Goal: Contribute content: Contribute content

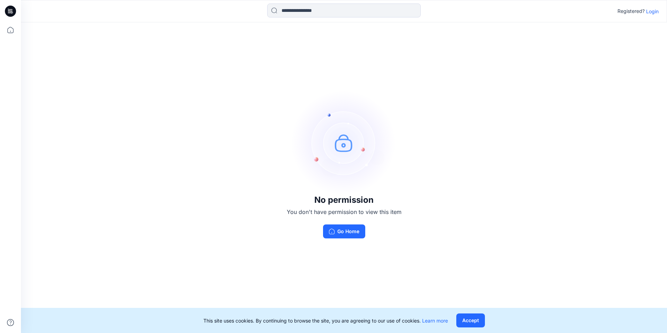
click at [650, 11] on p "Login" at bounding box center [652, 11] width 13 height 7
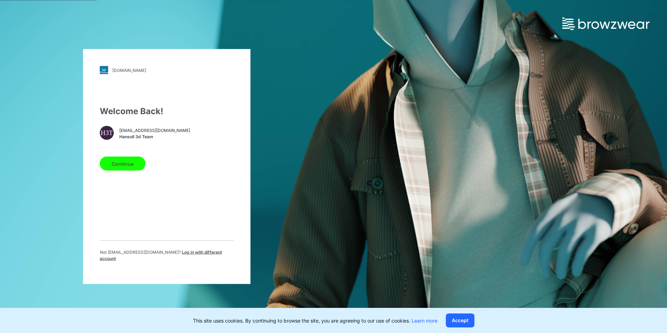
click at [138, 166] on button "Continue" at bounding box center [123, 164] width 46 height 14
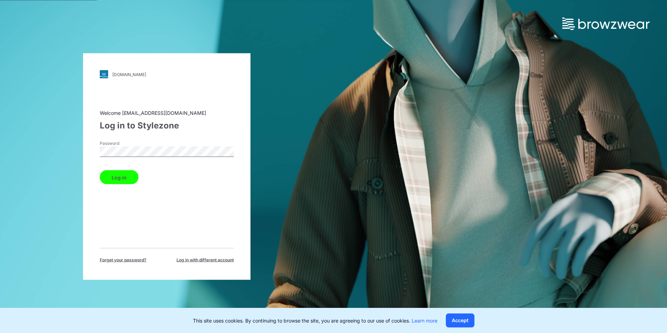
click at [126, 178] on button "Log in" at bounding box center [119, 177] width 39 height 14
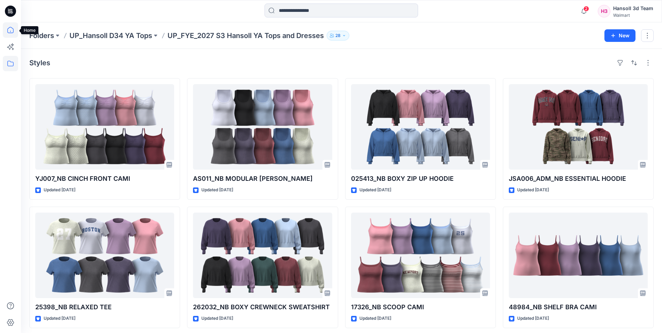
click at [11, 29] on icon at bounding box center [10, 29] width 15 height 15
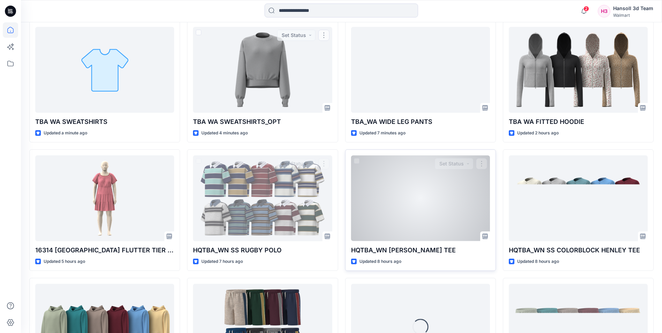
scroll to position [209, 0]
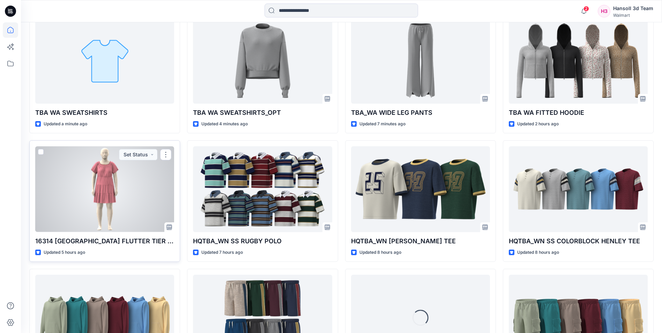
click at [120, 186] on div at bounding box center [104, 189] width 139 height 86
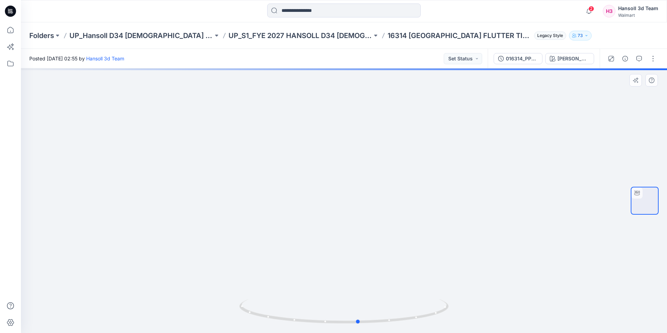
drag, startPoint x: 395, startPoint y: 303, endPoint x: 201, endPoint y: 294, distance: 194.6
click at [201, 294] on div at bounding box center [344, 200] width 646 height 265
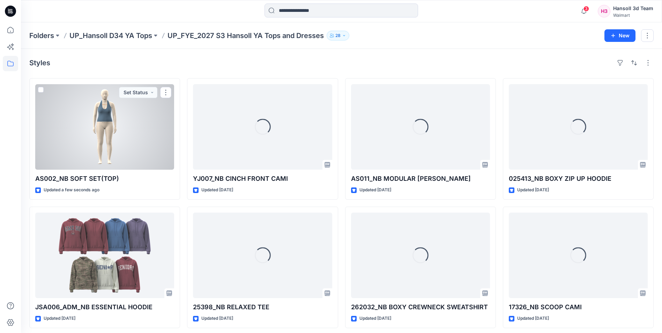
click at [83, 118] on div at bounding box center [104, 127] width 139 height 86
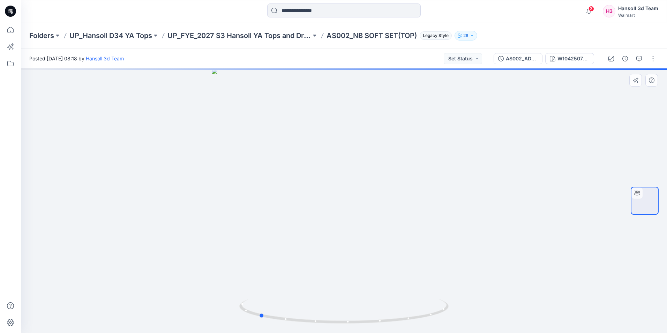
drag, startPoint x: 371, startPoint y: 325, endPoint x: 592, endPoint y: 251, distance: 233.0
click at [594, 257] on div at bounding box center [344, 200] width 646 height 265
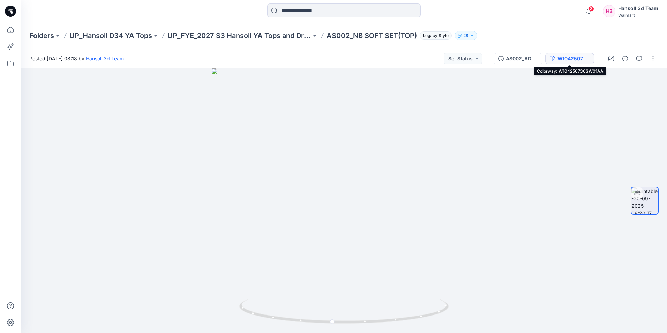
click at [555, 61] on button "W104250730SW01AA" at bounding box center [570, 58] width 49 height 11
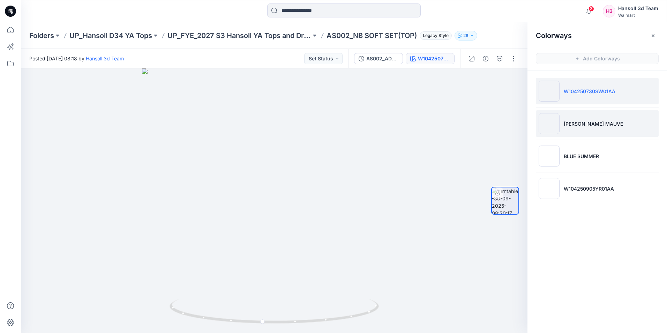
click at [577, 136] on li "RUSTY MAUVE" at bounding box center [597, 123] width 123 height 27
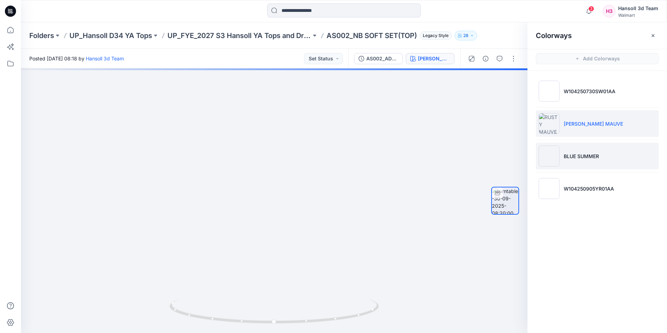
click at [582, 153] on p "BLUE SUMMER" at bounding box center [581, 156] width 35 height 7
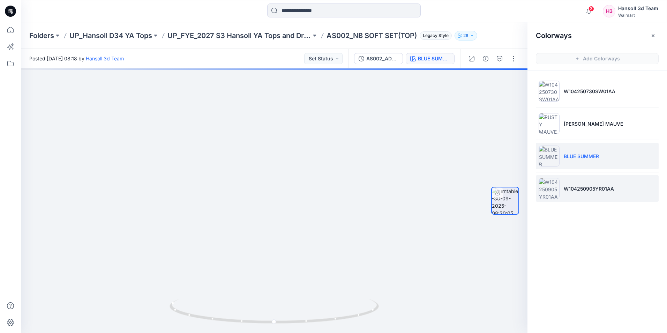
click at [585, 183] on li "W104250905YR01AA" at bounding box center [597, 188] width 123 height 27
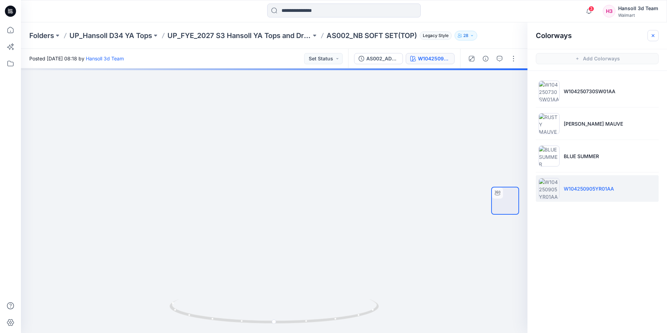
click at [651, 34] on icon "button" at bounding box center [654, 36] width 6 height 6
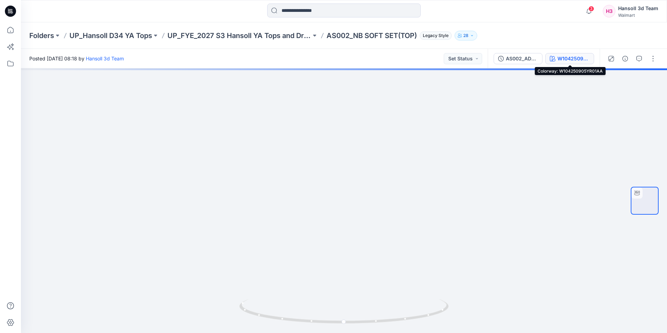
click at [561, 56] on div "W104250905YR01AA" at bounding box center [574, 59] width 32 height 8
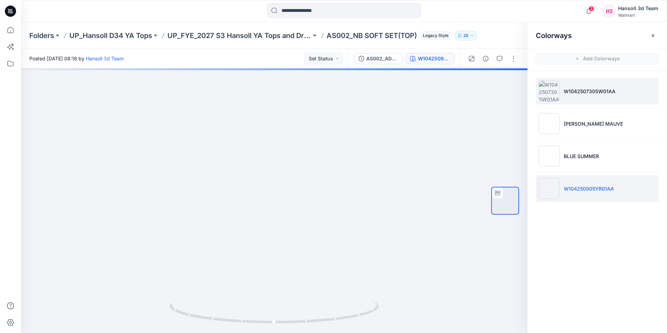
click at [567, 94] on p "W104250730SW01AA" at bounding box center [590, 91] width 52 height 7
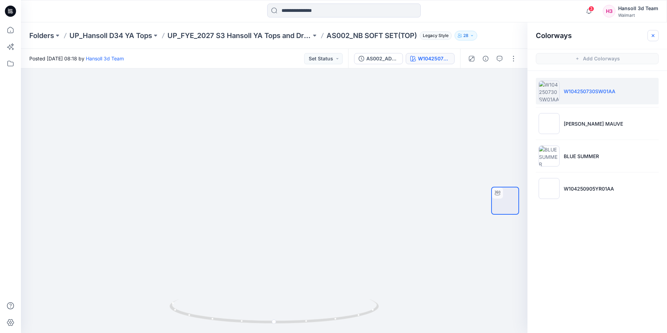
click at [652, 34] on icon "button" at bounding box center [654, 36] width 6 height 6
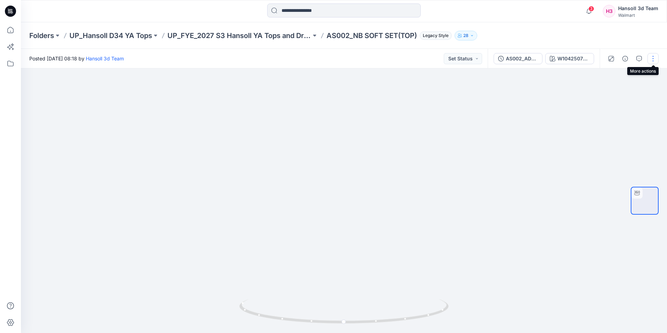
click at [653, 54] on button "button" at bounding box center [653, 58] width 11 height 11
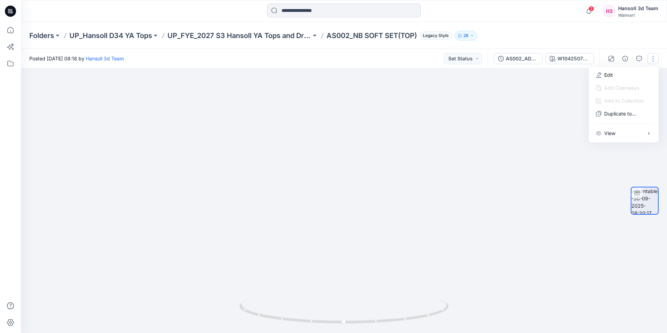
click at [526, 145] on div at bounding box center [344, 200] width 646 height 265
click at [652, 59] on button "button" at bounding box center [653, 58] width 11 height 11
click at [635, 82] on span "Add Colorways" at bounding box center [618, 87] width 54 height 13
click at [620, 77] on button "Edit" at bounding box center [624, 74] width 64 height 13
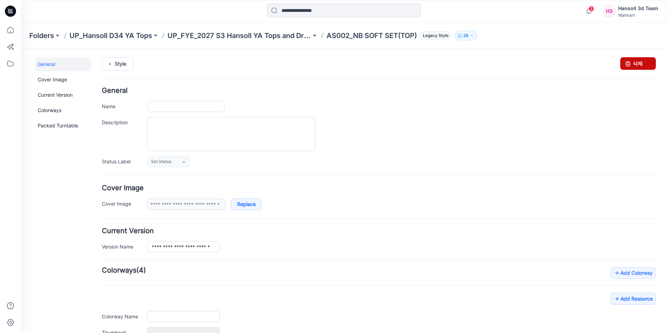
type input "**********"
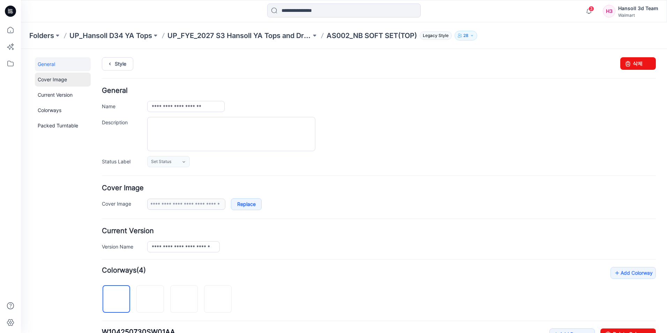
click at [43, 80] on link "Cover Image" at bounding box center [63, 80] width 56 height 14
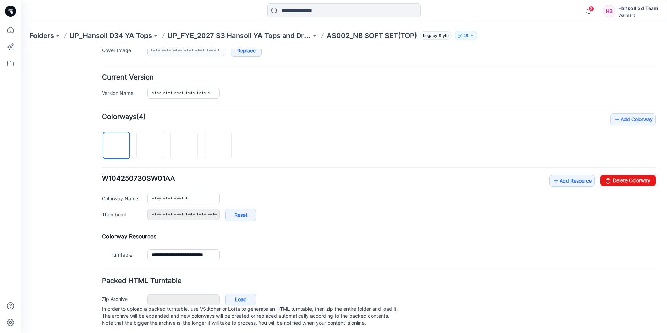
scroll to position [163, 0]
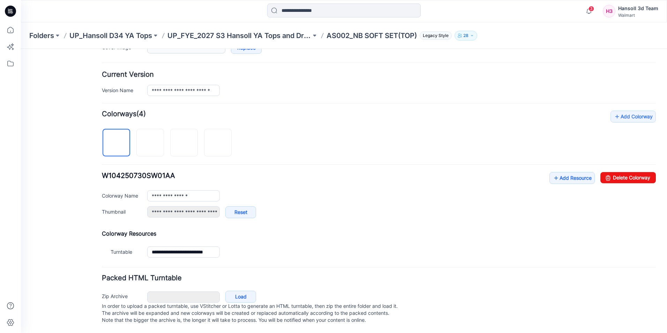
click at [338, 36] on p "AS002_NB SOFT SET(TOP)" at bounding box center [372, 36] width 90 height 10
click at [288, 39] on p "UP_FYE_2027 S3 Hansoll YA Tops and Dresses" at bounding box center [240, 36] width 144 height 10
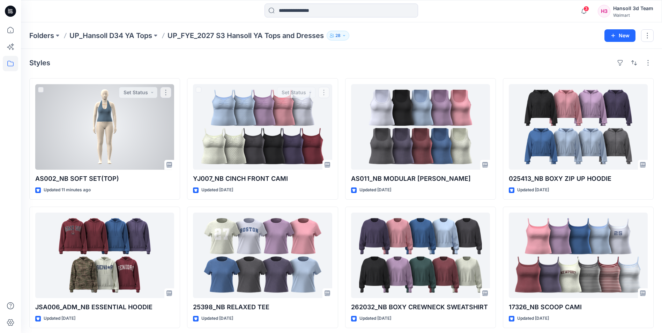
click at [112, 122] on div at bounding box center [104, 127] width 139 height 86
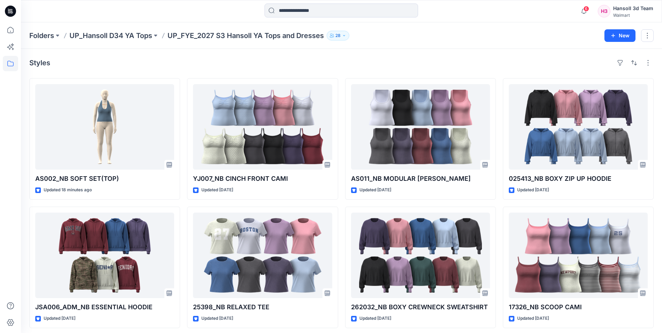
click at [356, 39] on div "Folders UP_Hansoll D34 YA Tops UP_FYE_2027 S3 Hansoll YA Tops and Dresses 28" at bounding box center [314, 36] width 570 height 10
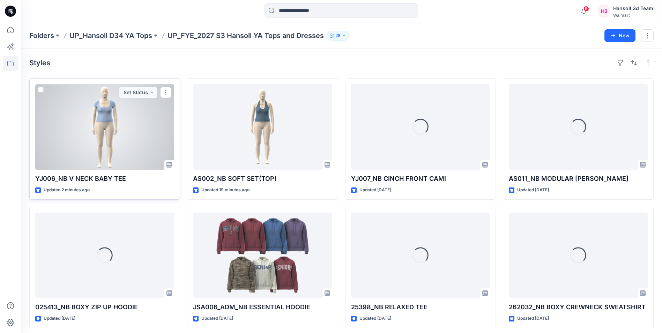
click at [113, 138] on div at bounding box center [104, 127] width 139 height 86
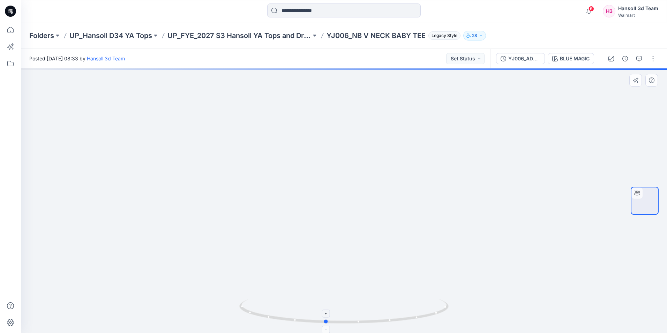
drag, startPoint x: 403, startPoint y: 318, endPoint x: 384, endPoint y: 314, distance: 19.0
click at [384, 314] on icon at bounding box center [344, 312] width 211 height 26
click at [512, 55] on div "YJ006_ADM_NB V NECK BABY TEE" at bounding box center [525, 59] width 32 height 8
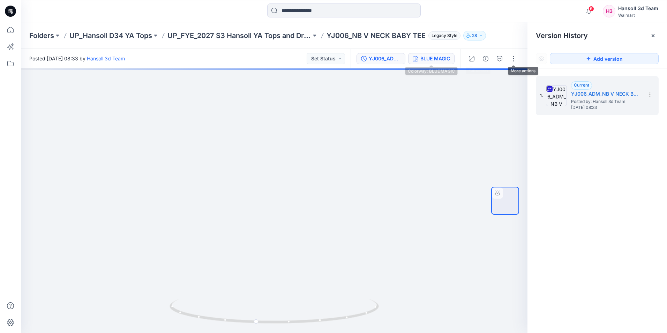
click at [435, 61] on div "BLUE MAGIC" at bounding box center [436, 59] width 30 height 8
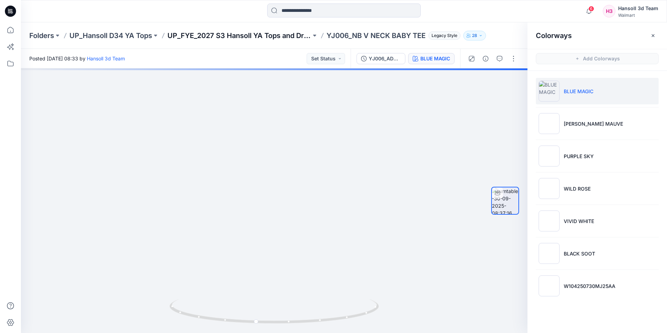
click at [242, 31] on p "UP_FYE_2027 S3 Hansoll YA Tops and Dresses" at bounding box center [240, 36] width 144 height 10
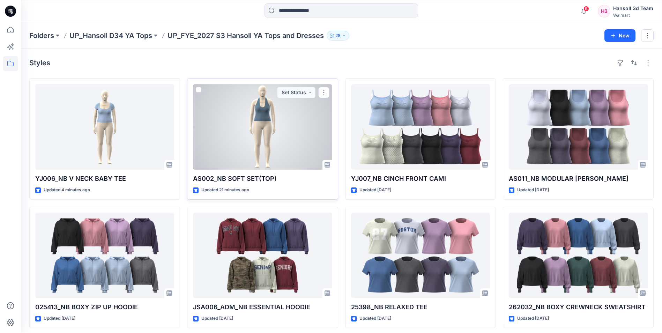
click at [291, 158] on div at bounding box center [262, 127] width 139 height 86
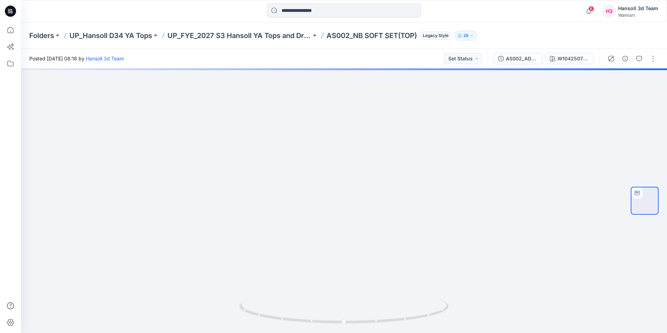
click at [651, 65] on div at bounding box center [632, 59] width 65 height 20
click at [651, 59] on button "button" at bounding box center [653, 58] width 11 height 11
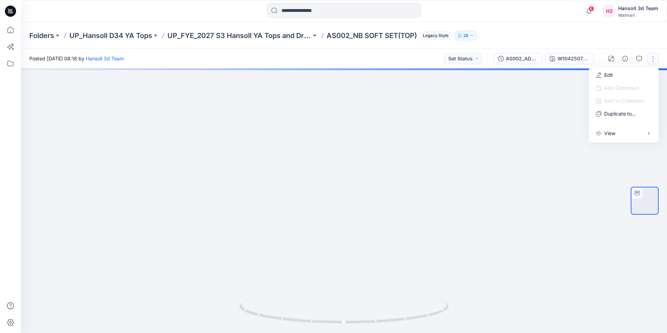
click at [594, 34] on div "Folders UP_Hansoll D34 YA Tops UP_FYE_2027 S3 Hansoll YA Tops and Dresses AS002…" at bounding box center [316, 36] width 575 height 10
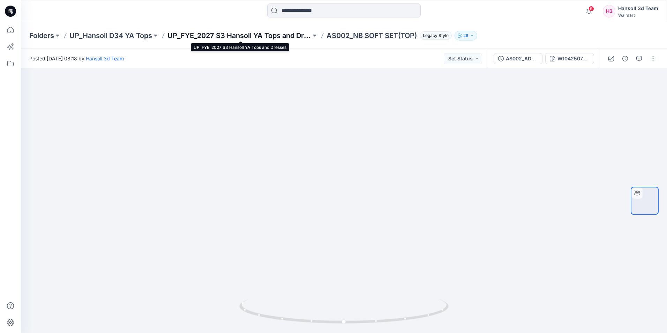
click at [271, 37] on p "UP_FYE_2027 S3 Hansoll YA Tops and Dresses" at bounding box center [240, 36] width 144 height 10
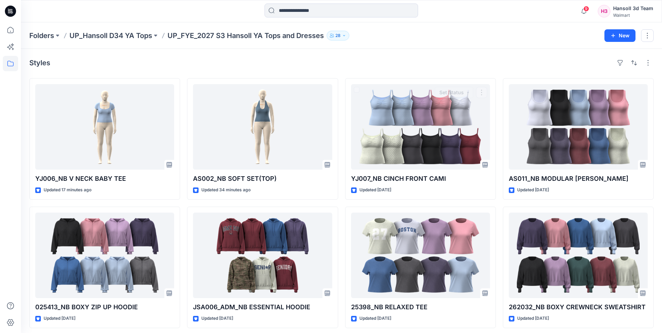
click at [423, 50] on div "Styles YJ006_NB V NECK BABY TEE Updated 17 minutes ago 025413_NB BOXY ZIP UP HO…" at bounding box center [341, 257] width 641 height 416
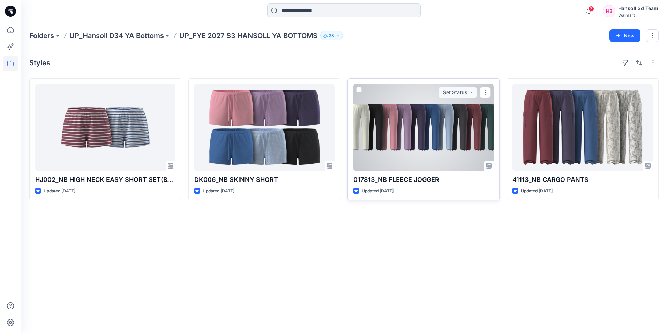
click at [384, 130] on div at bounding box center [424, 127] width 140 height 87
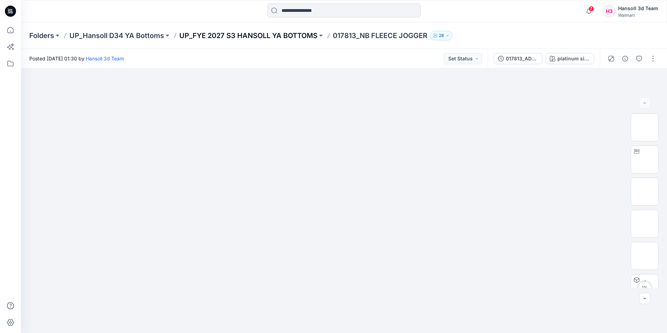
click at [306, 32] on p "UP_FYE 2027 S3 HANSOLL YA BOTTOMS" at bounding box center [248, 36] width 138 height 10
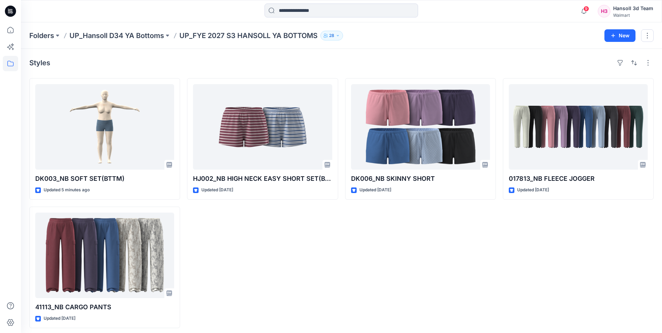
click at [262, 232] on div "HJ002_NB HIGH NECK EASY SHORT SET(BTTM) Updated [DATE]" at bounding box center [262, 203] width 151 height 250
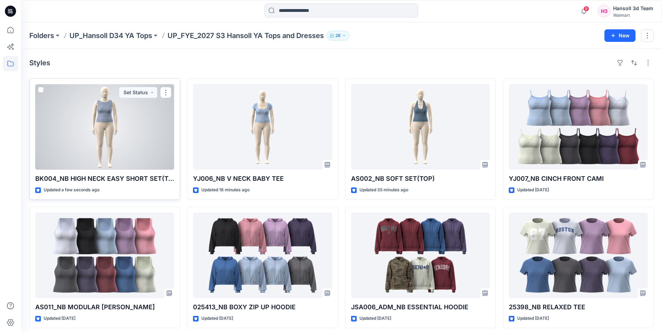
click at [88, 134] on div at bounding box center [104, 127] width 139 height 86
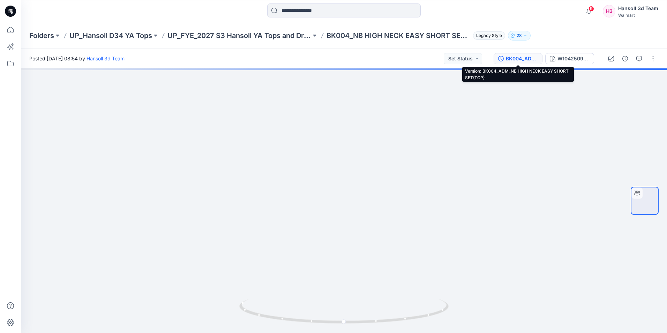
click at [505, 58] on button "BK004_ADM_NB HIGH NECK EASY SHORT SET(TOP)" at bounding box center [518, 58] width 49 height 11
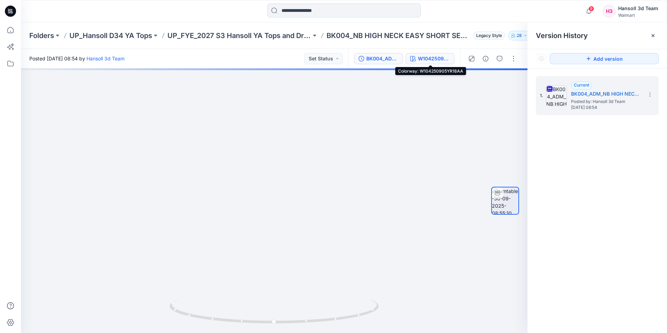
click at [438, 61] on div "W104250905YR18AA" at bounding box center [434, 59] width 32 height 8
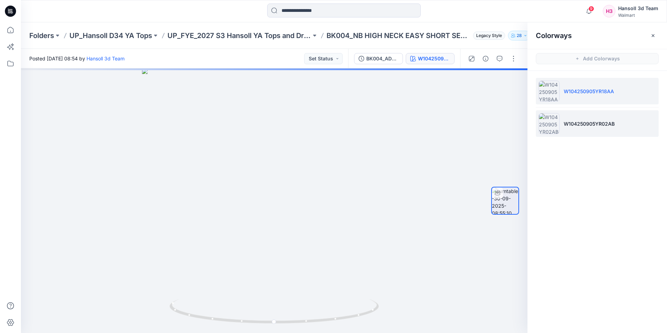
click at [582, 131] on li "W104250905YR02AB" at bounding box center [597, 123] width 123 height 27
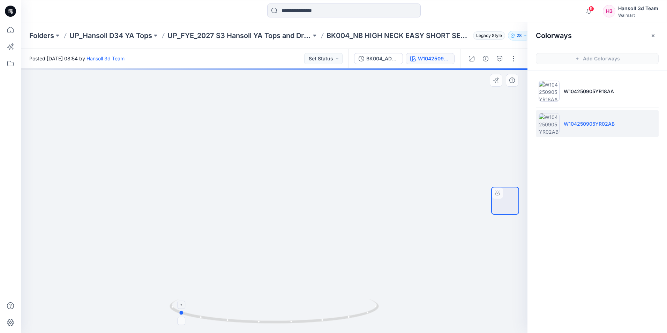
drag, startPoint x: 315, startPoint y: 325, endPoint x: 225, endPoint y: 320, distance: 90.5
click at [224, 322] on icon at bounding box center [275, 312] width 211 height 26
click at [650, 32] on button "button" at bounding box center [653, 35] width 11 height 11
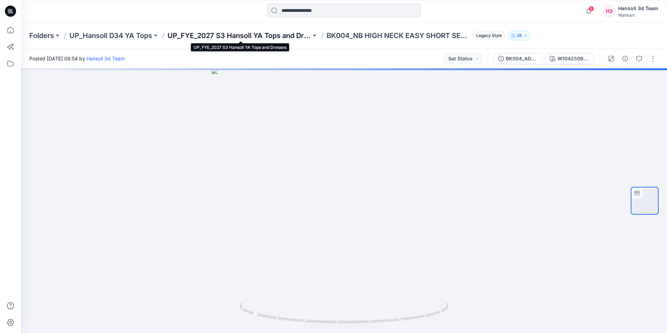
click at [295, 39] on p "UP_FYE_2027 S3 Hansoll YA Tops and Dresses" at bounding box center [240, 36] width 144 height 10
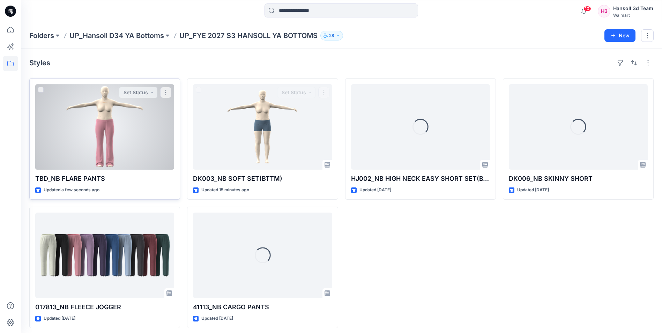
click at [114, 136] on div at bounding box center [104, 127] width 139 height 86
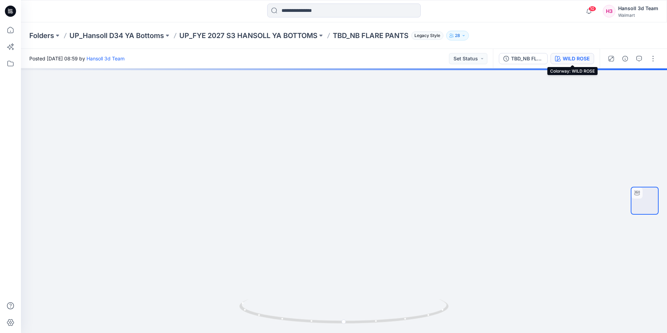
click at [575, 60] on div "WILD ROSE" at bounding box center [576, 59] width 27 height 8
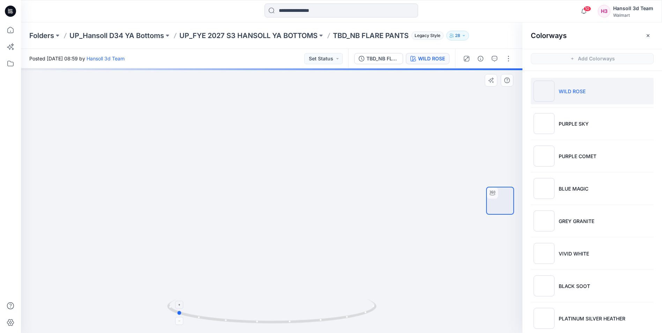
drag, startPoint x: 303, startPoint y: 322, endPoint x: 207, endPoint y: 322, distance: 95.3
click at [207, 322] on icon at bounding box center [272, 312] width 211 height 26
click at [255, 36] on p "UP_FYE 2027 S3 HANSOLL YA BOTTOMS" at bounding box center [248, 36] width 138 height 10
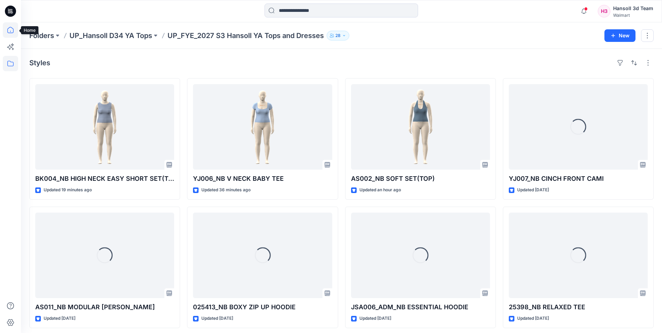
click at [9, 29] on icon at bounding box center [10, 29] width 15 height 15
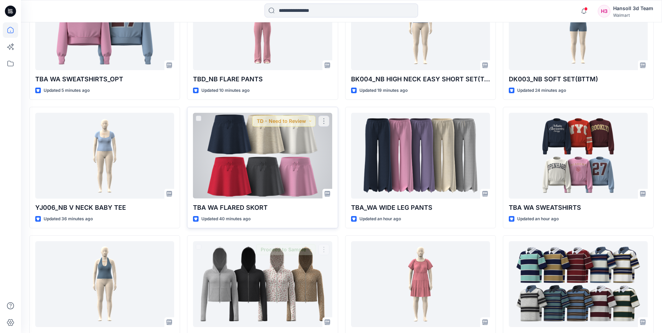
scroll to position [195, 0]
